Goal: Task Accomplishment & Management: Use online tool/utility

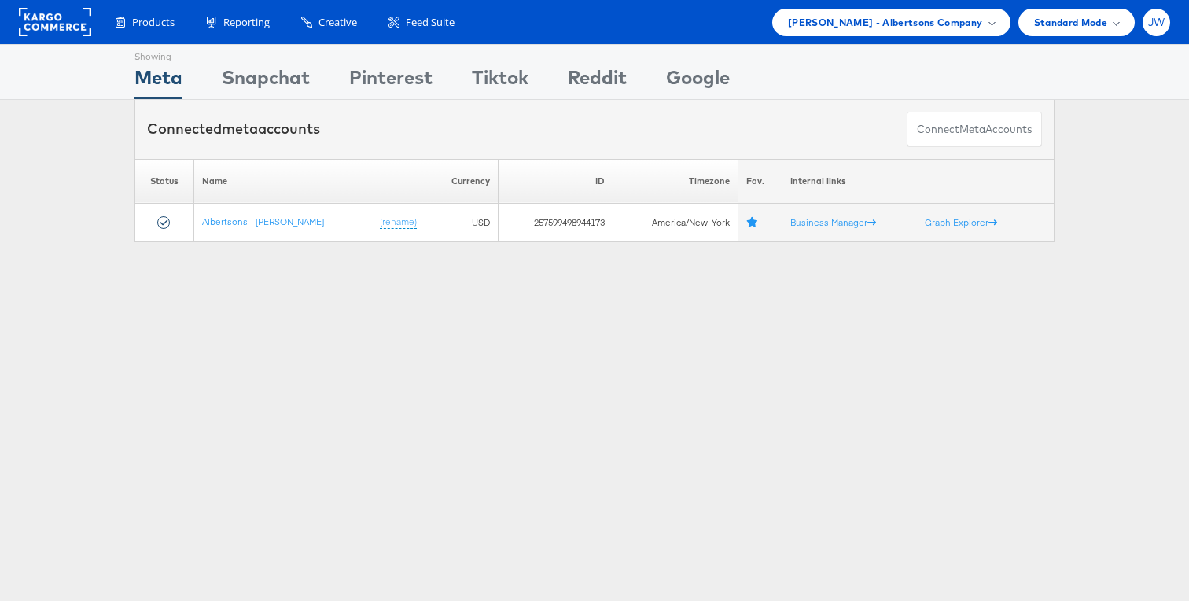
click at [1151, 20] on span "JW" at bounding box center [1156, 22] width 17 height 10
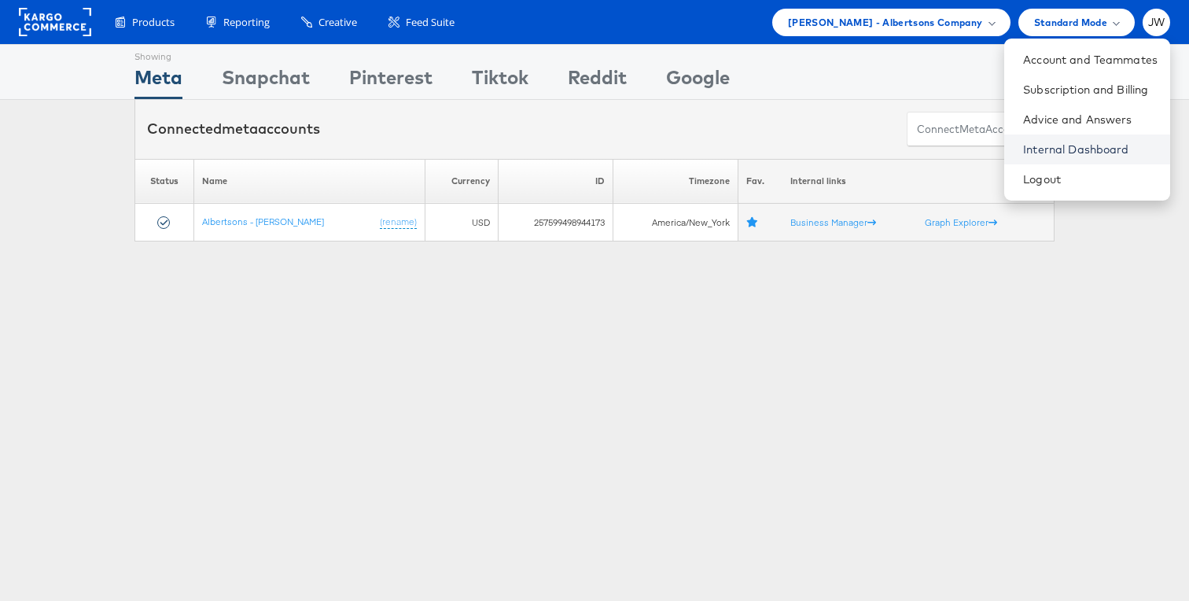
click at [1067, 148] on link "Internal Dashboard" at bounding box center [1090, 150] width 134 height 16
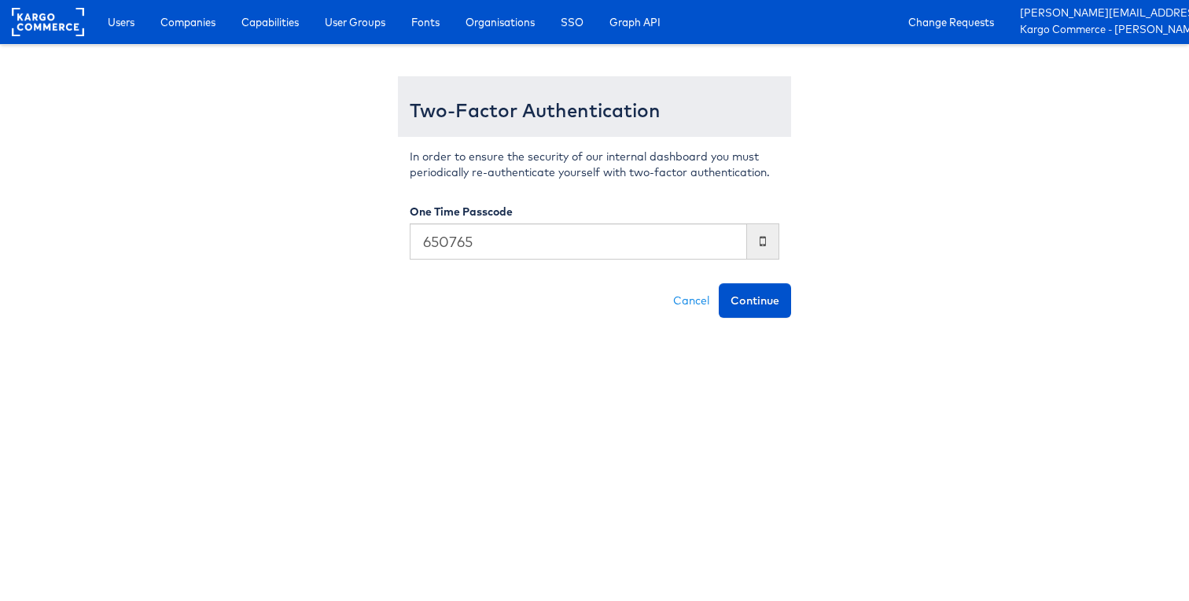
type input "650765"
click at [719, 283] on button "Continue" at bounding box center [755, 300] width 72 height 35
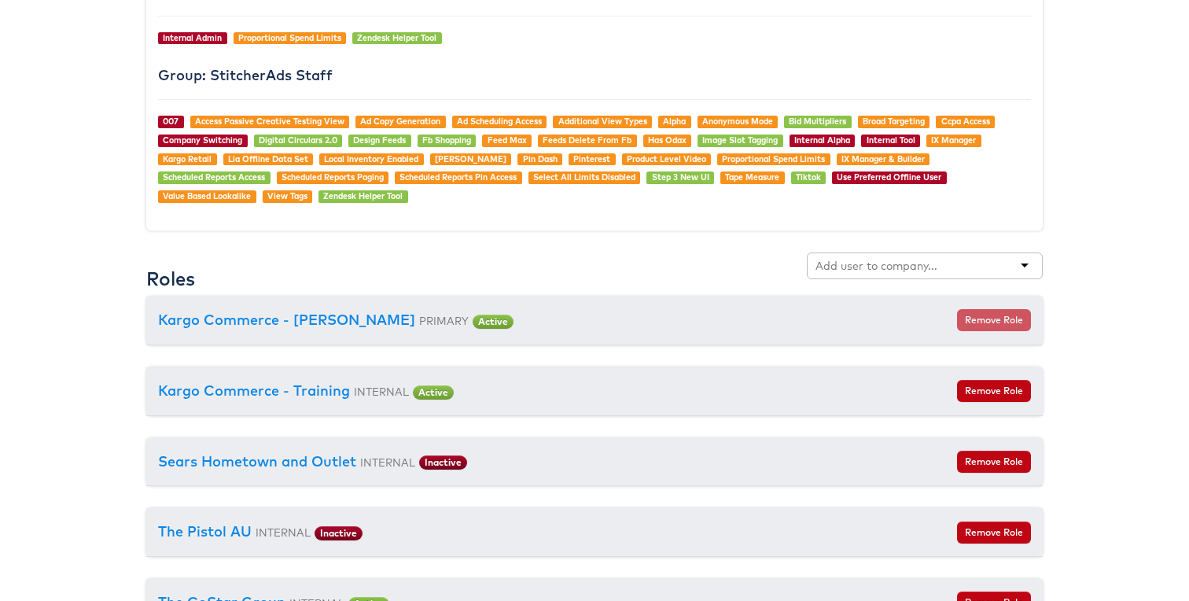
scroll to position [1689, 0]
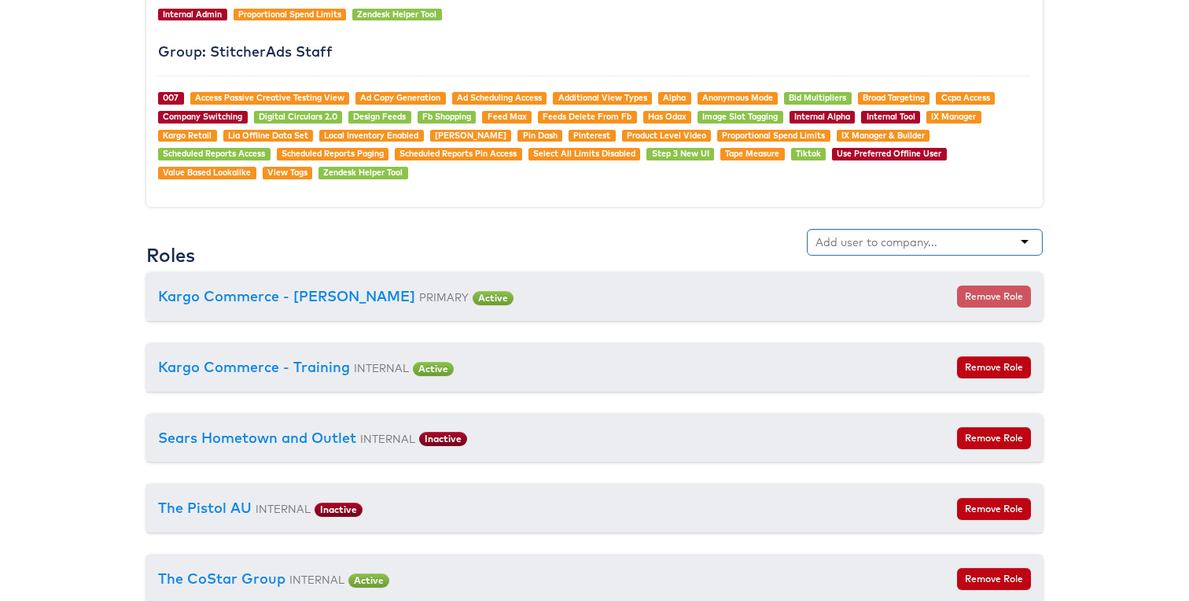
click at [878, 254] on div at bounding box center [925, 242] width 236 height 27
type input "door"
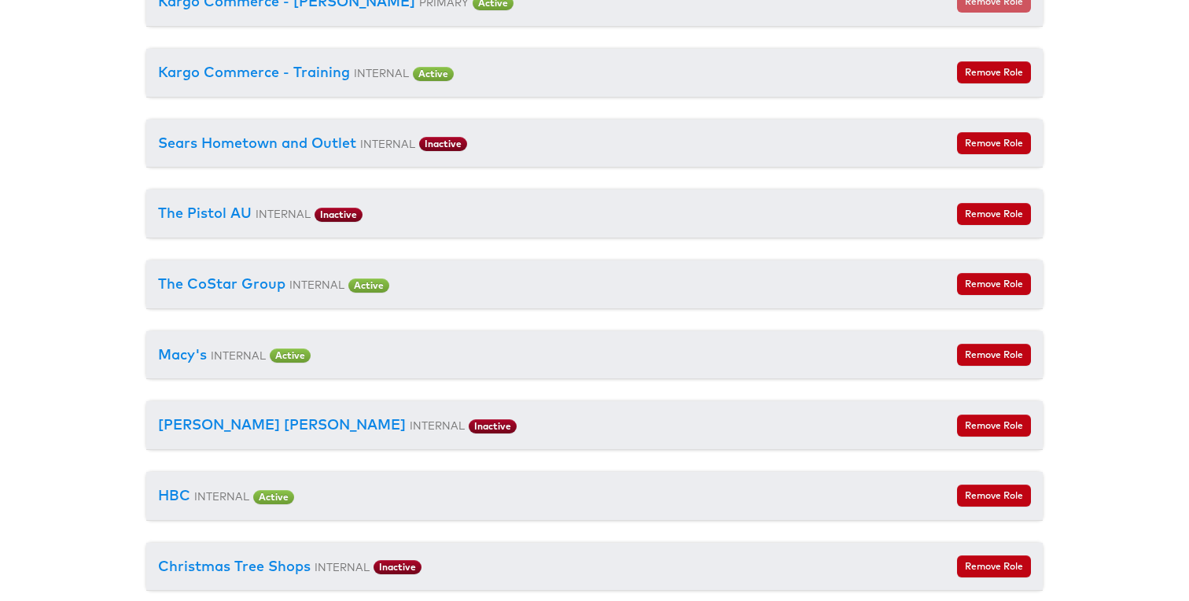
scroll to position [1405, 0]
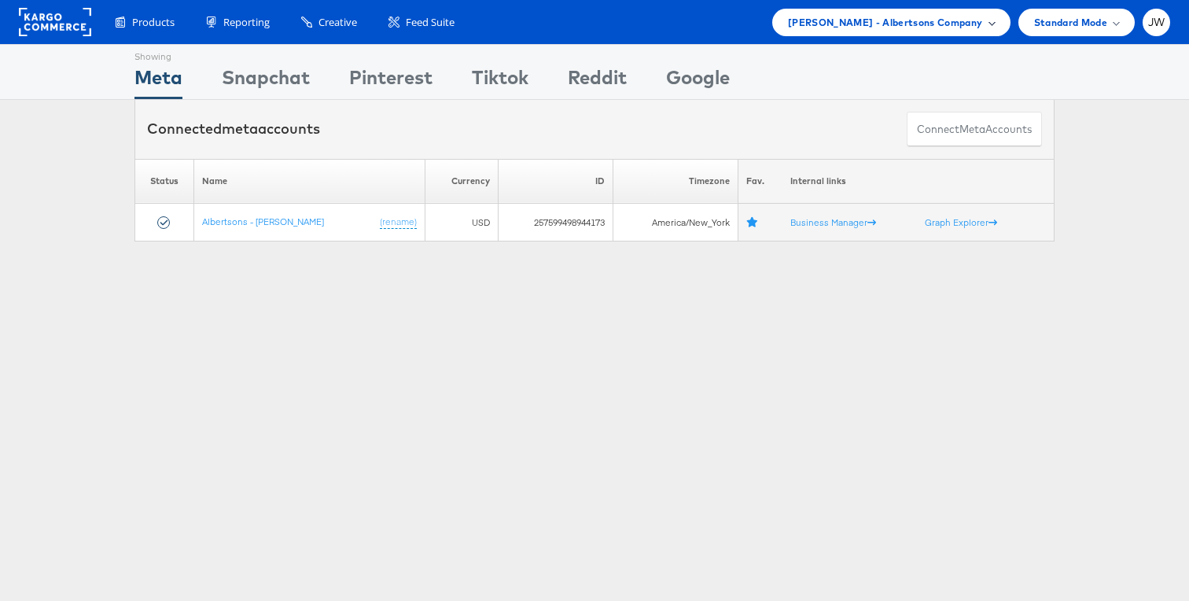
click at [936, 20] on span "[PERSON_NAME] - Albertsons Company" at bounding box center [885, 22] width 195 height 17
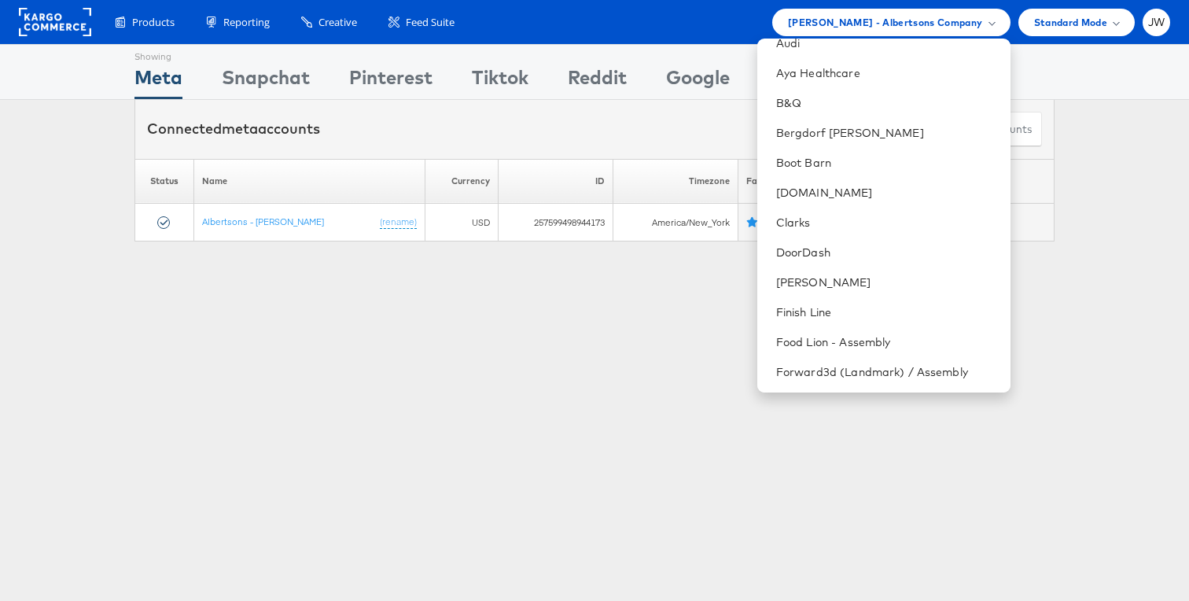
scroll to position [533, 0]
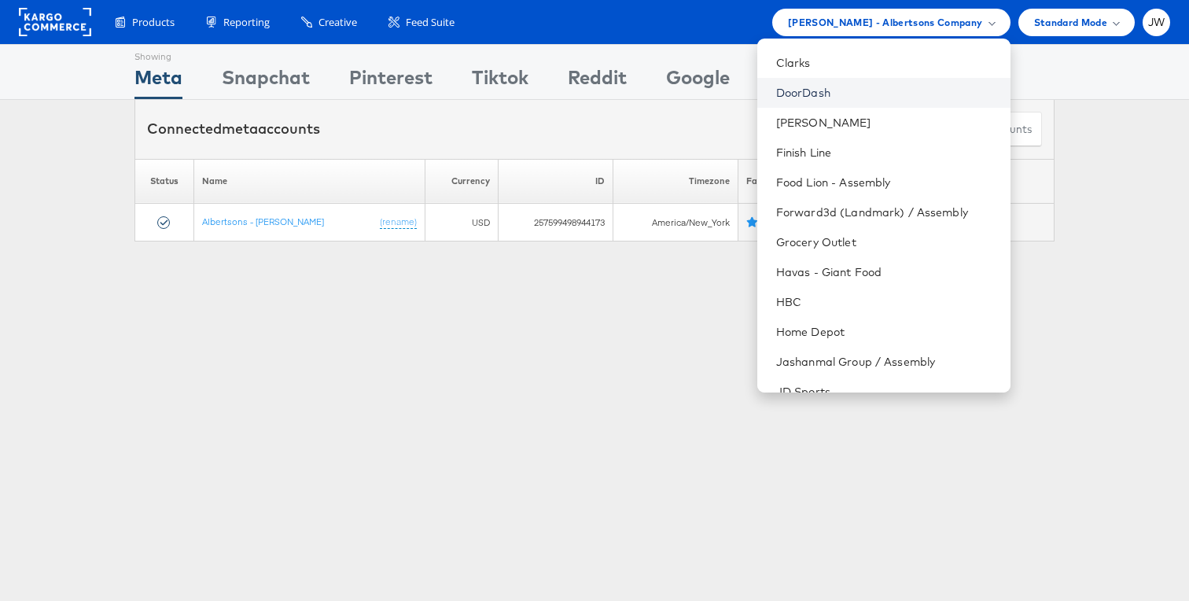
click at [840, 87] on link "DoorDash" at bounding box center [887, 93] width 222 height 16
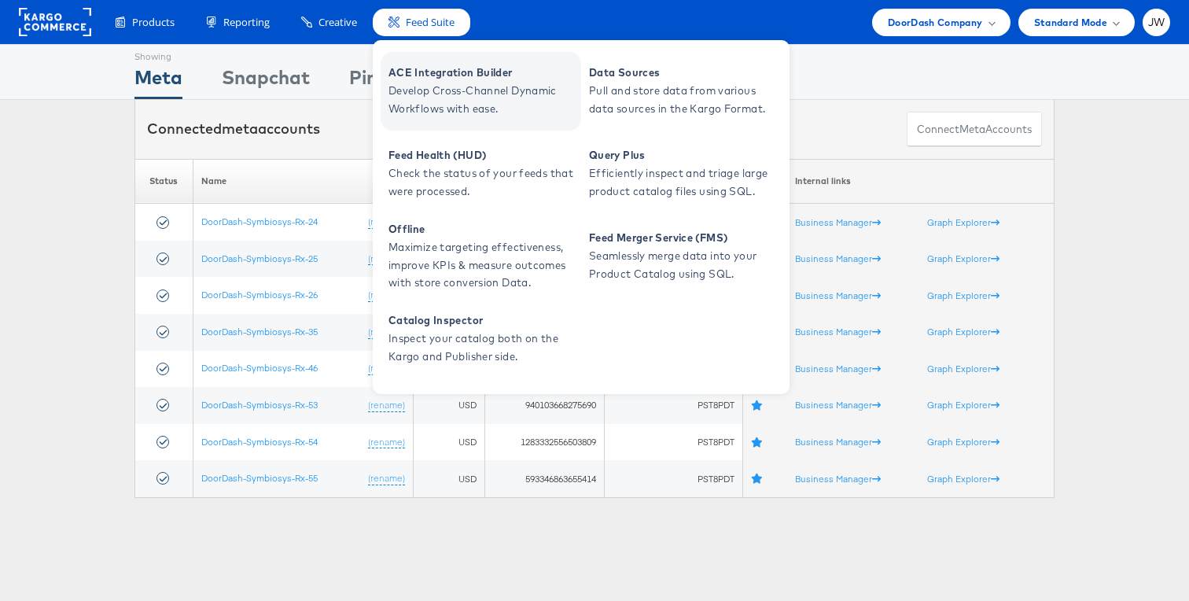
click at [433, 72] on span "ACE Integration Builder" at bounding box center [482, 73] width 189 height 18
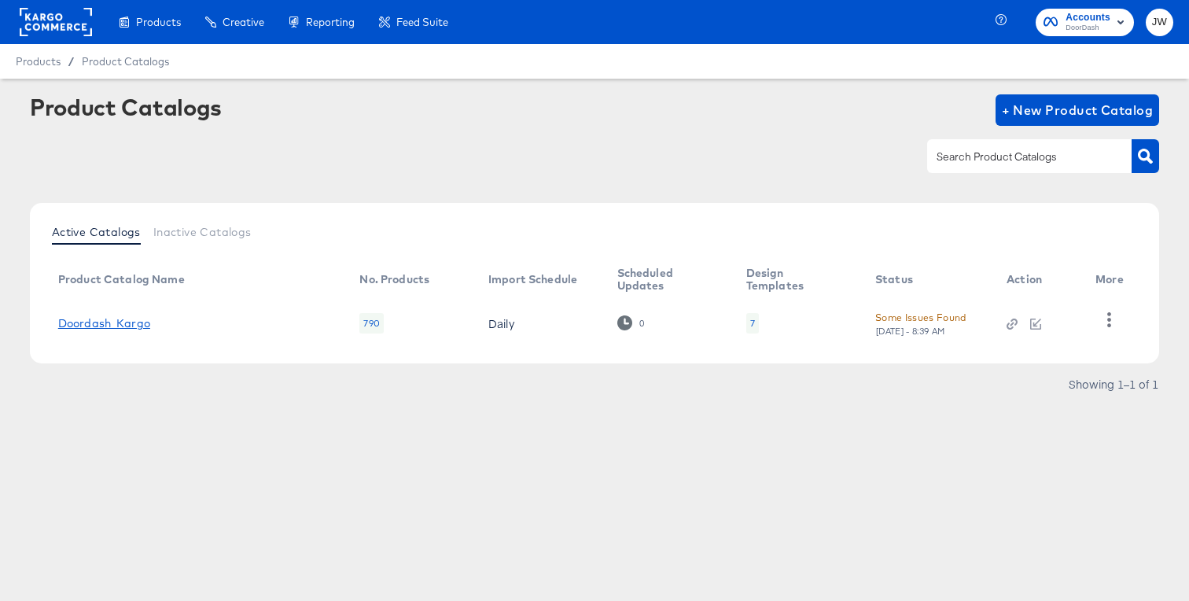
click at [133, 326] on link "Doordash_Kargo" at bounding box center [104, 323] width 92 height 13
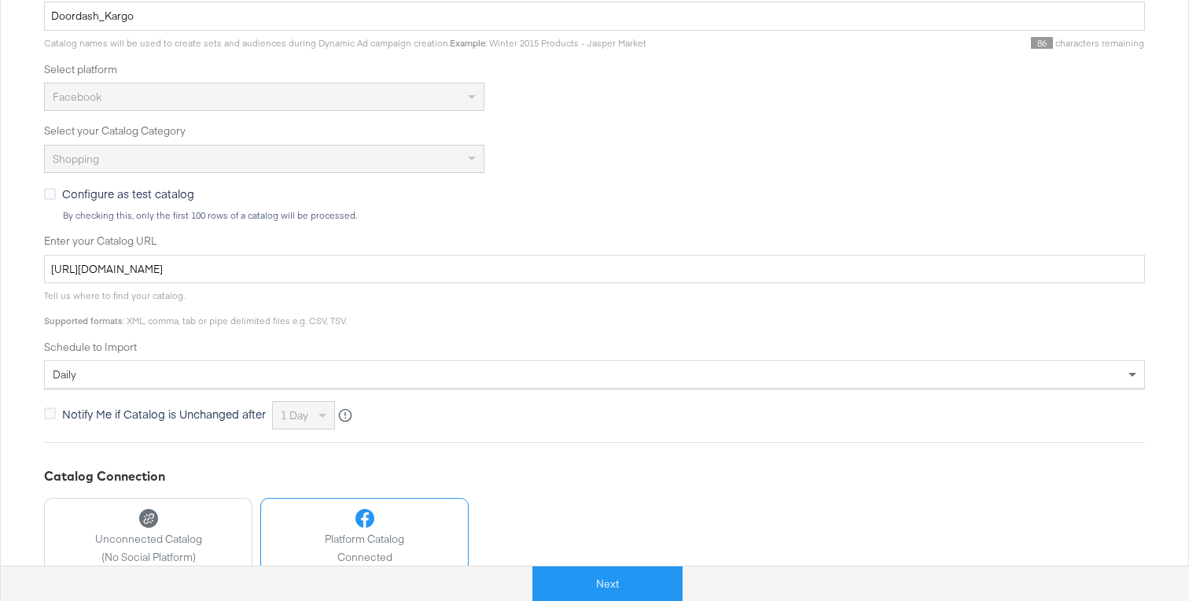
scroll to position [510, 0]
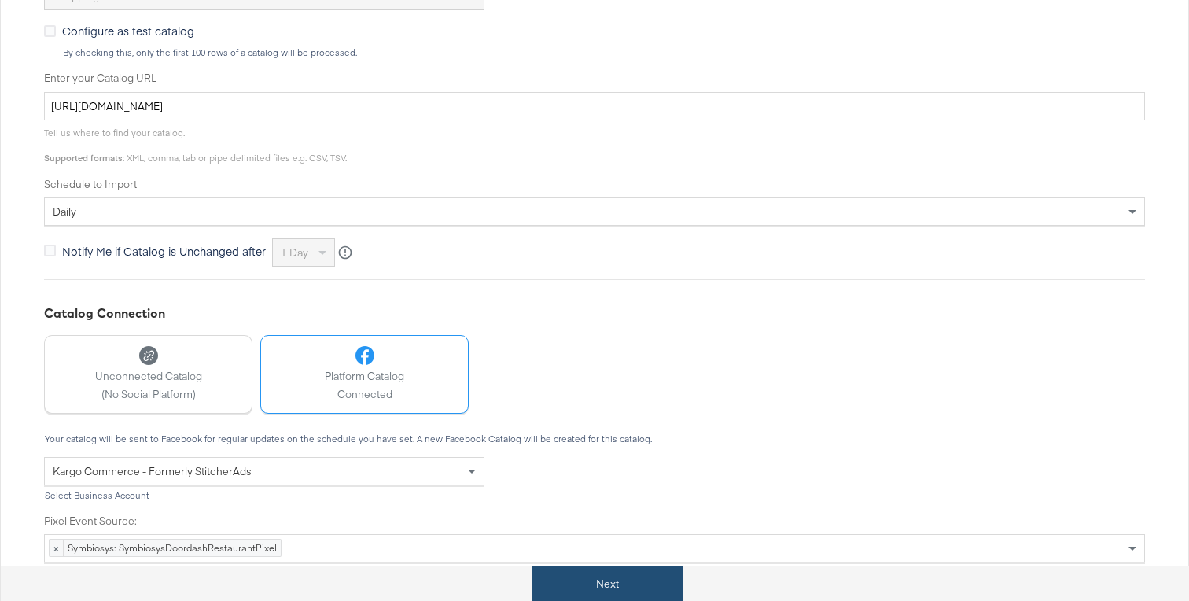
click at [547, 588] on button "Next" at bounding box center [607, 583] width 150 height 35
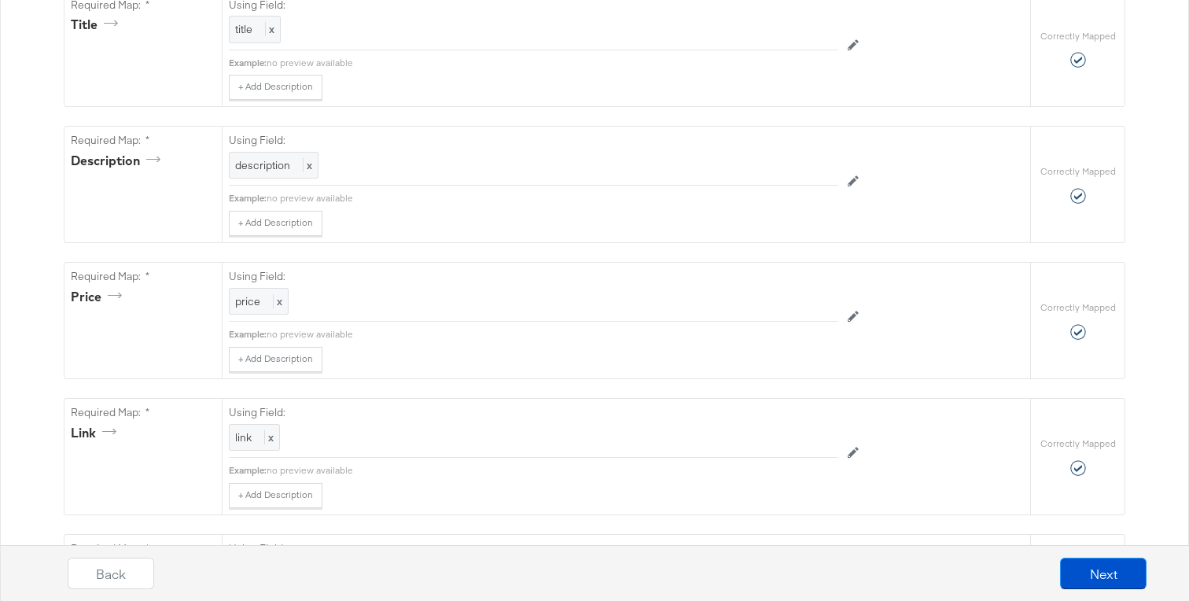
scroll to position [0, 0]
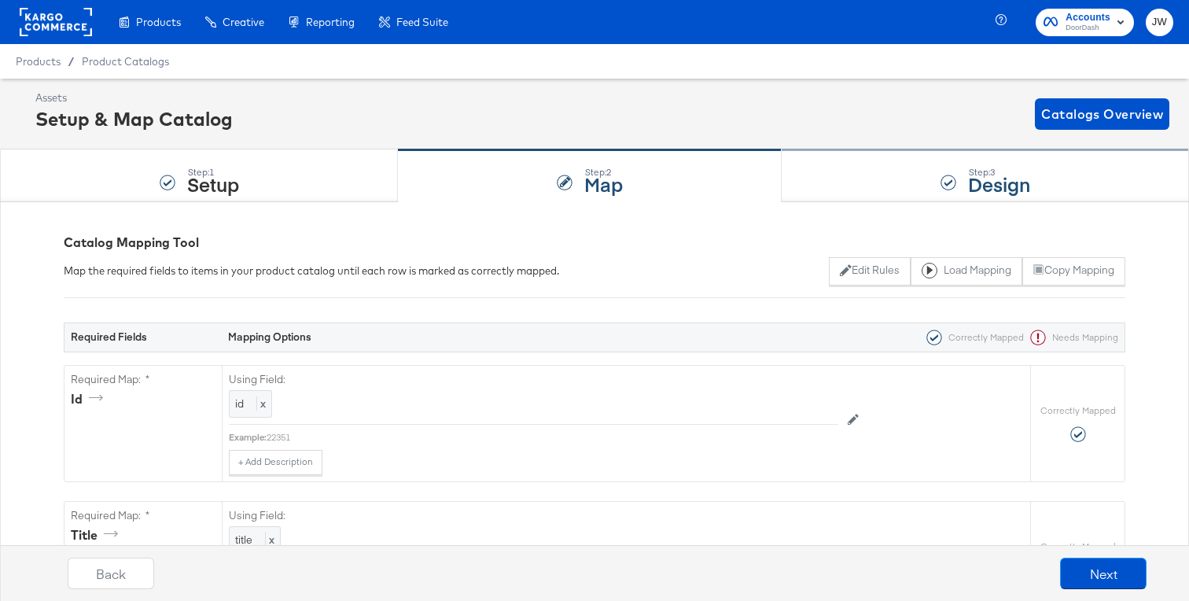
click at [915, 175] on div "Step: 3 Design" at bounding box center [985, 176] width 407 height 52
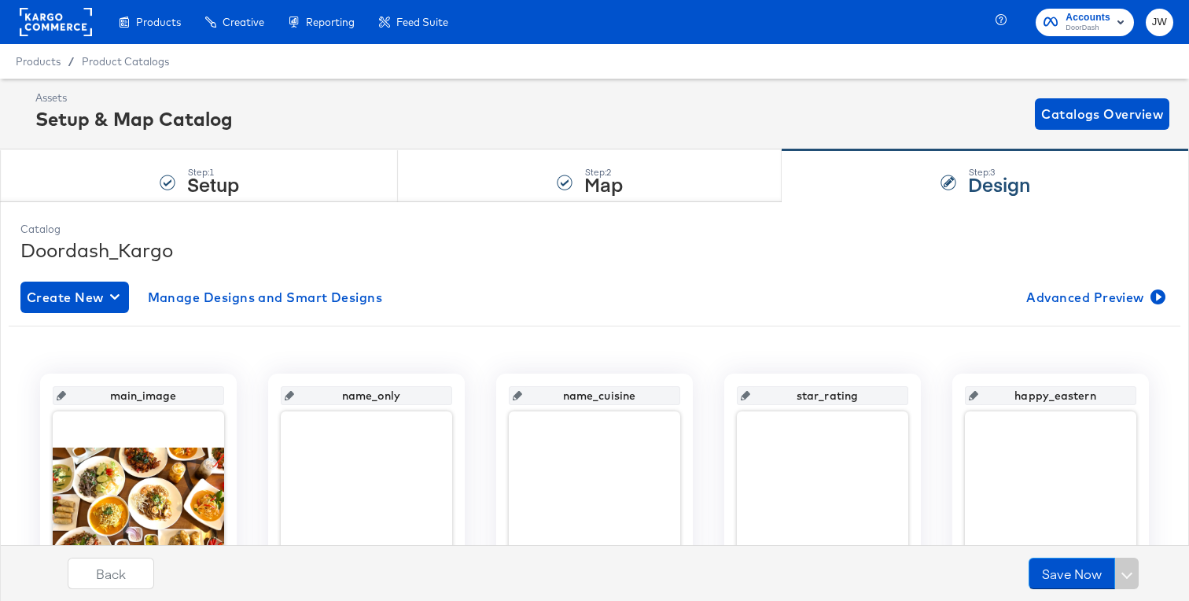
click at [56, 19] on rect at bounding box center [56, 22] width 72 height 28
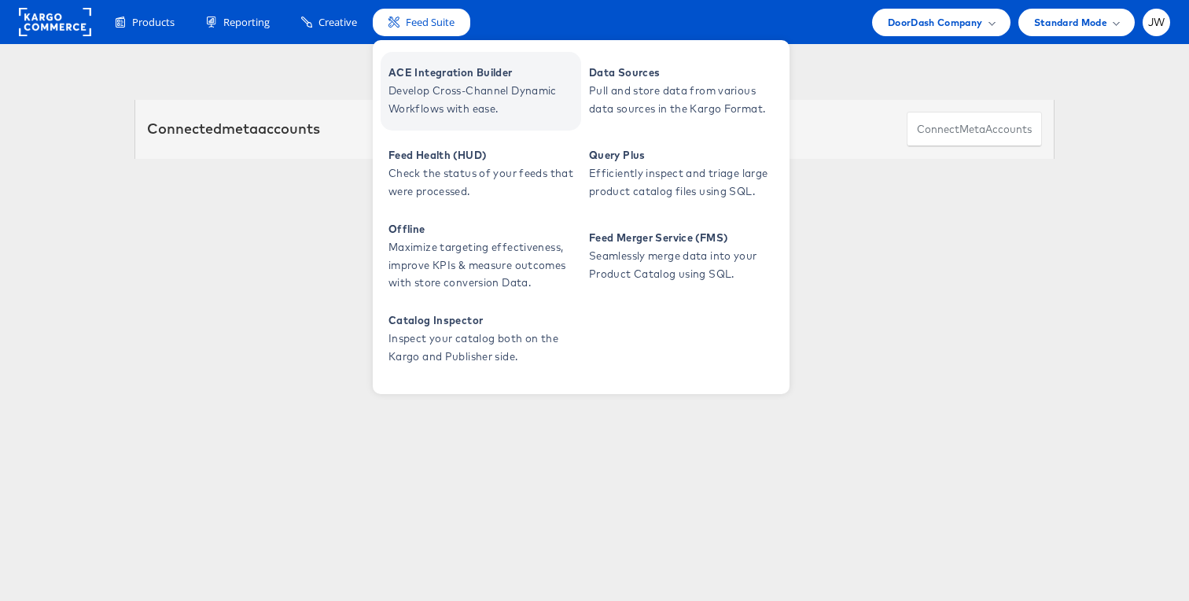
click at [444, 103] on span "Develop Cross-Channel Dynamic Workflows with ease." at bounding box center [482, 100] width 189 height 36
